Goal: Information Seeking & Learning: Compare options

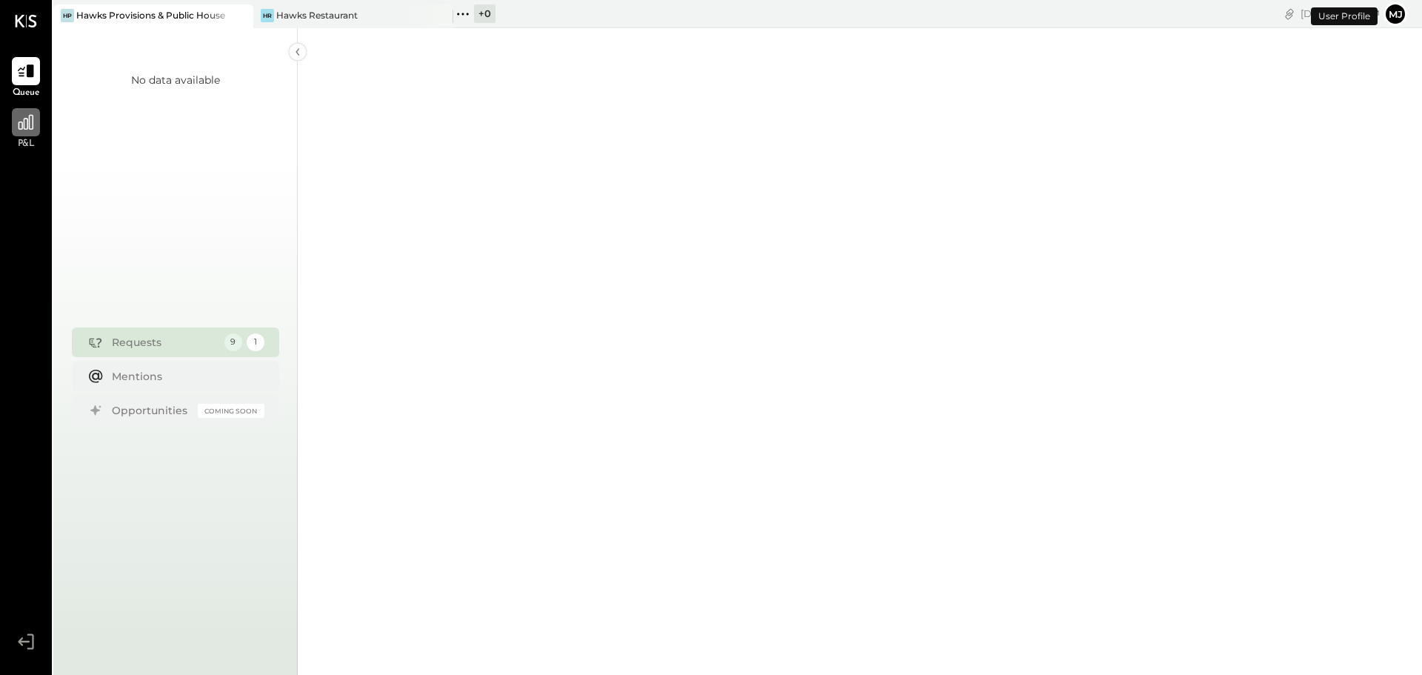
click at [20, 128] on icon at bounding box center [25, 122] width 19 height 19
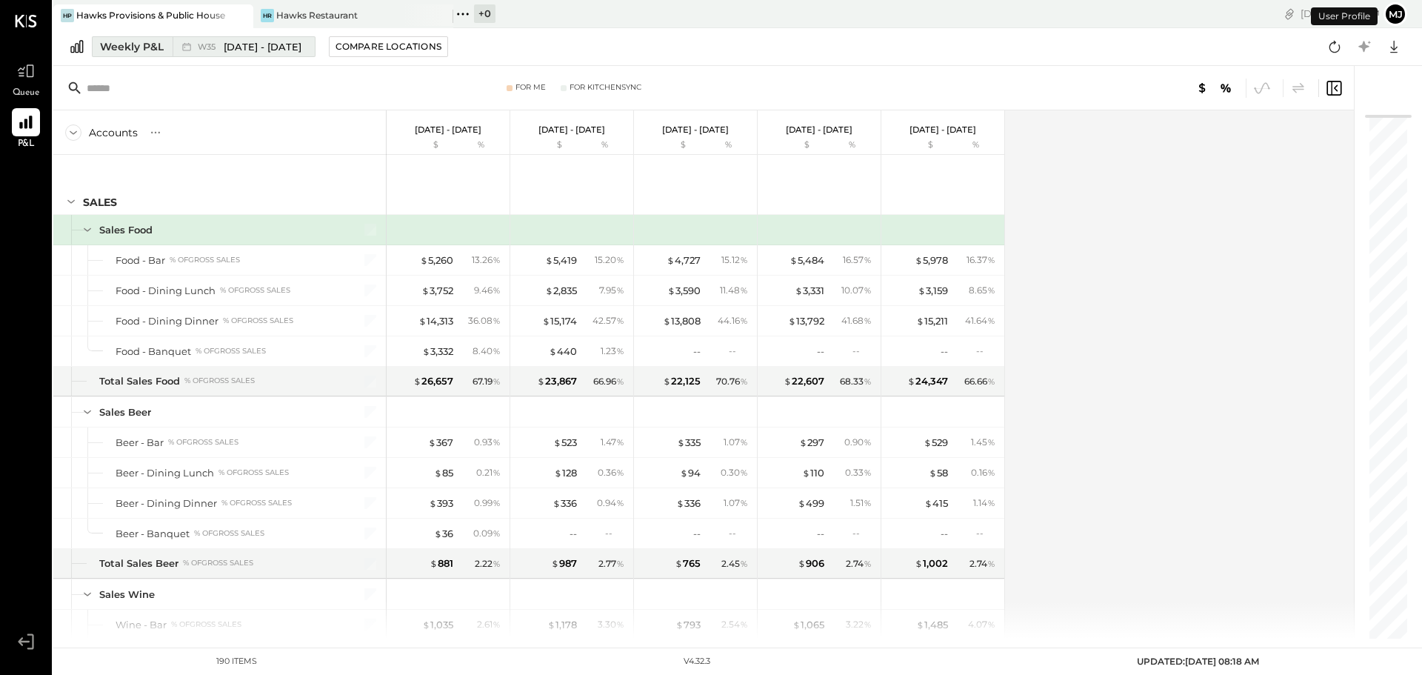
click at [124, 47] on div "Weekly P&L" at bounding box center [132, 46] width 64 height 15
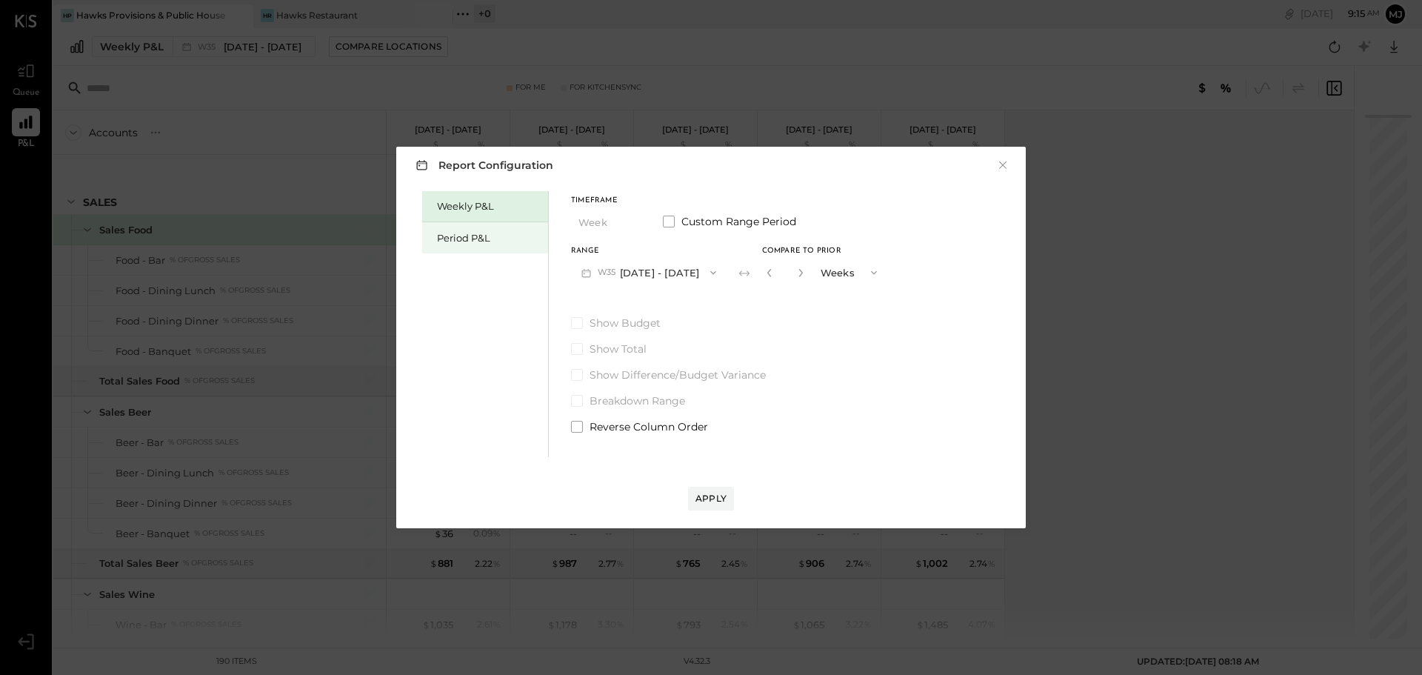
click at [483, 242] on div "Period P&L" at bounding box center [489, 238] width 104 height 14
click at [692, 276] on button "P09 [DATE] - [DATE]" at bounding box center [648, 271] width 154 height 27
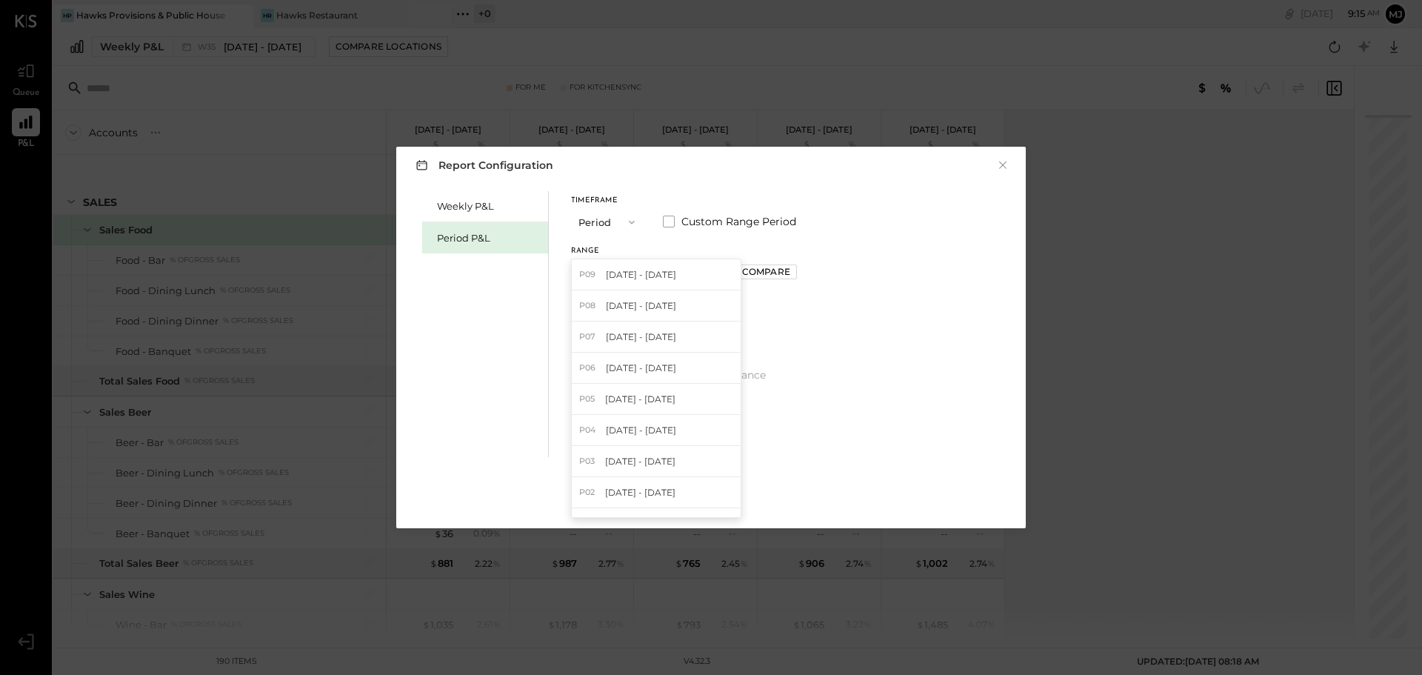
click at [660, 339] on span "[DATE] - [DATE]" at bounding box center [641, 336] width 70 height 13
click at [575, 324] on span at bounding box center [577, 323] width 12 height 12
click at [782, 272] on div "Compare" at bounding box center [766, 271] width 48 height 13
click at [878, 275] on span "button" at bounding box center [868, 273] width 19 height 12
click at [882, 275] on div "Periods" at bounding box center [848, 272] width 73 height 27
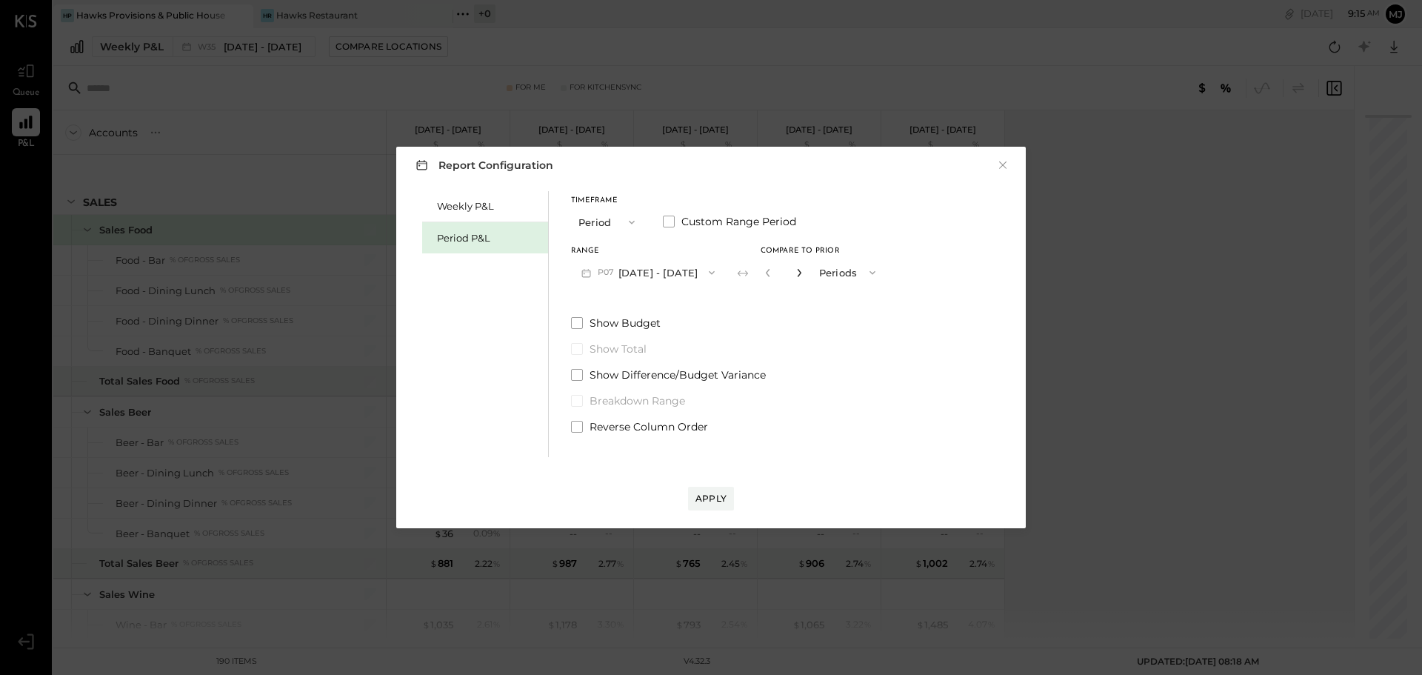
click at [803, 272] on icon "button" at bounding box center [798, 272] width 9 height 9
type input "*"
click at [575, 325] on span at bounding box center [577, 323] width 12 height 12
click at [715, 498] on div "Apply" at bounding box center [710, 498] width 31 height 13
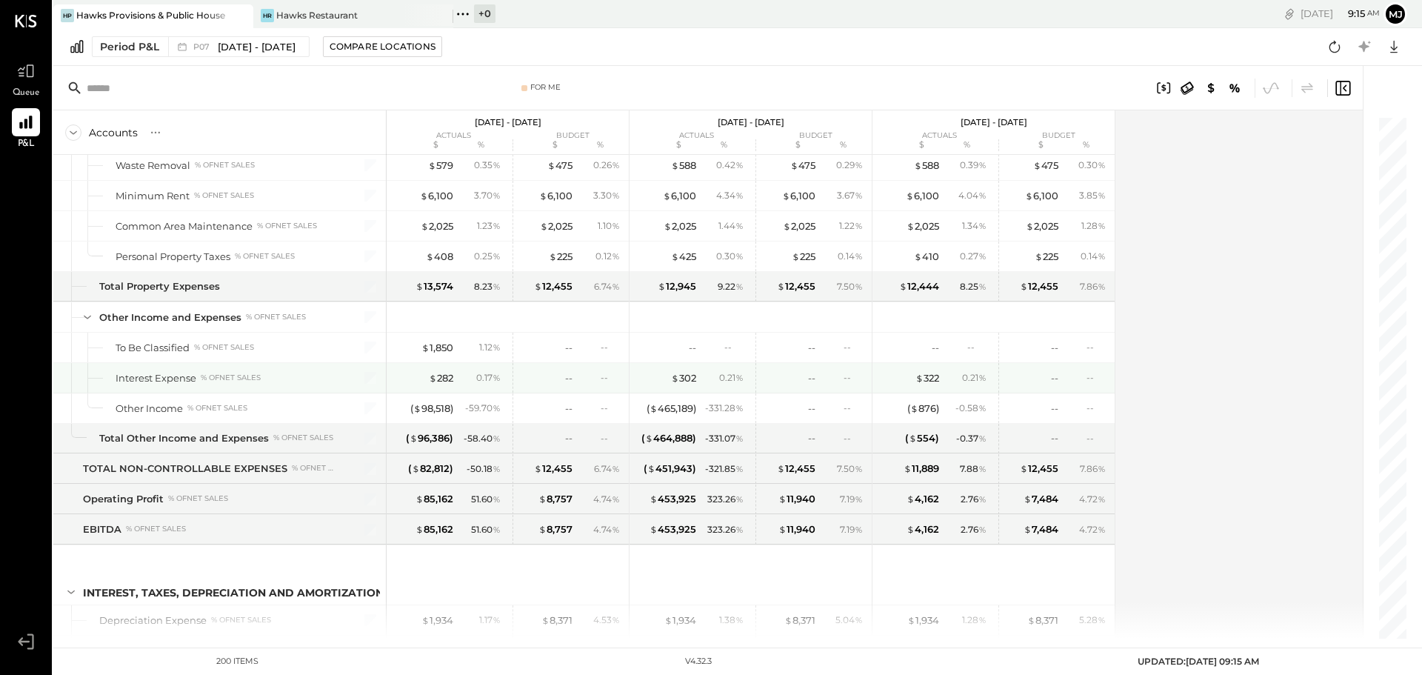
scroll to position [5011, 0]
